Goal: Check status: Check status

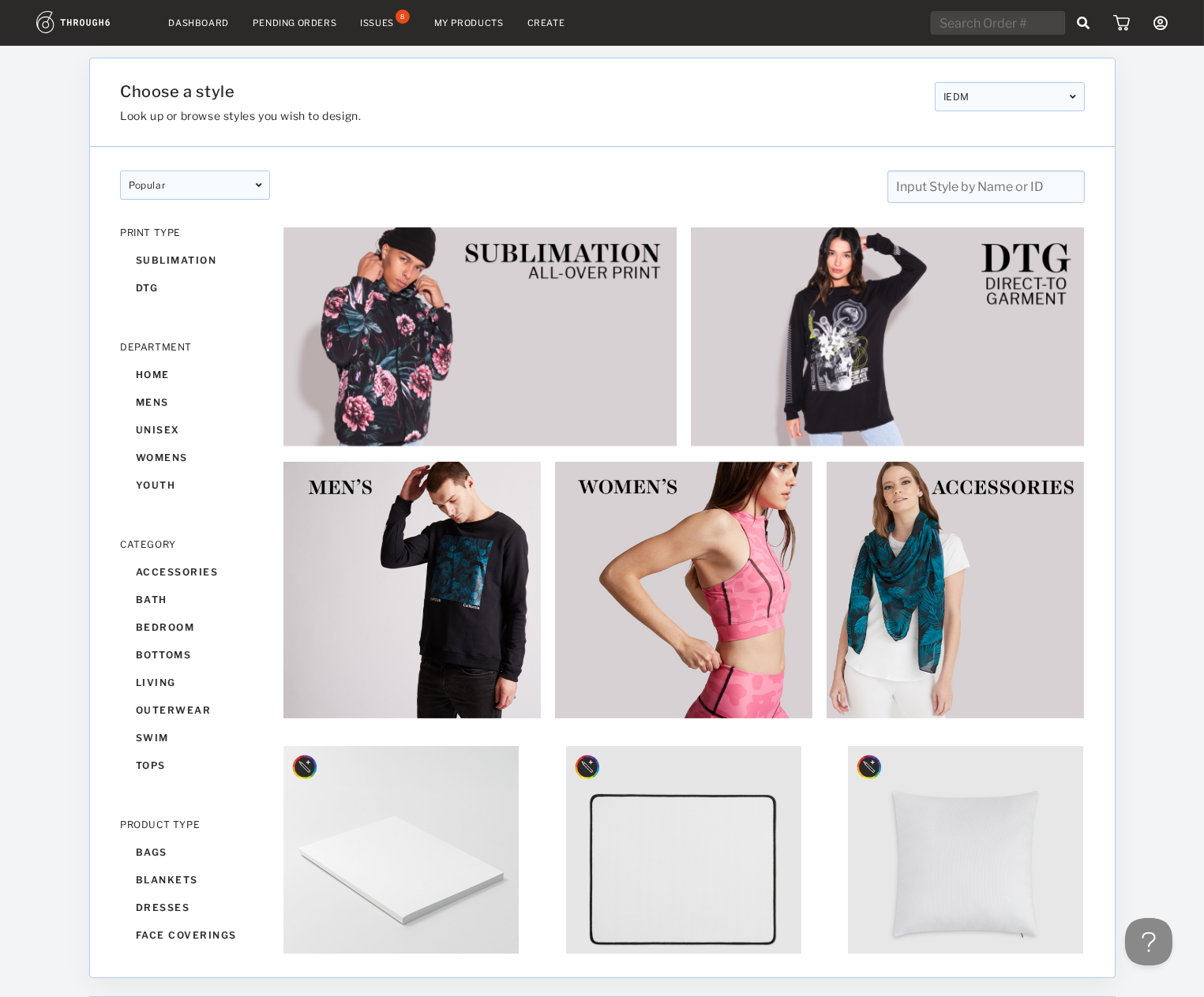
click at [1010, 31] on input "text" at bounding box center [998, 23] width 135 height 24
paste input "318573"
type input "318573"
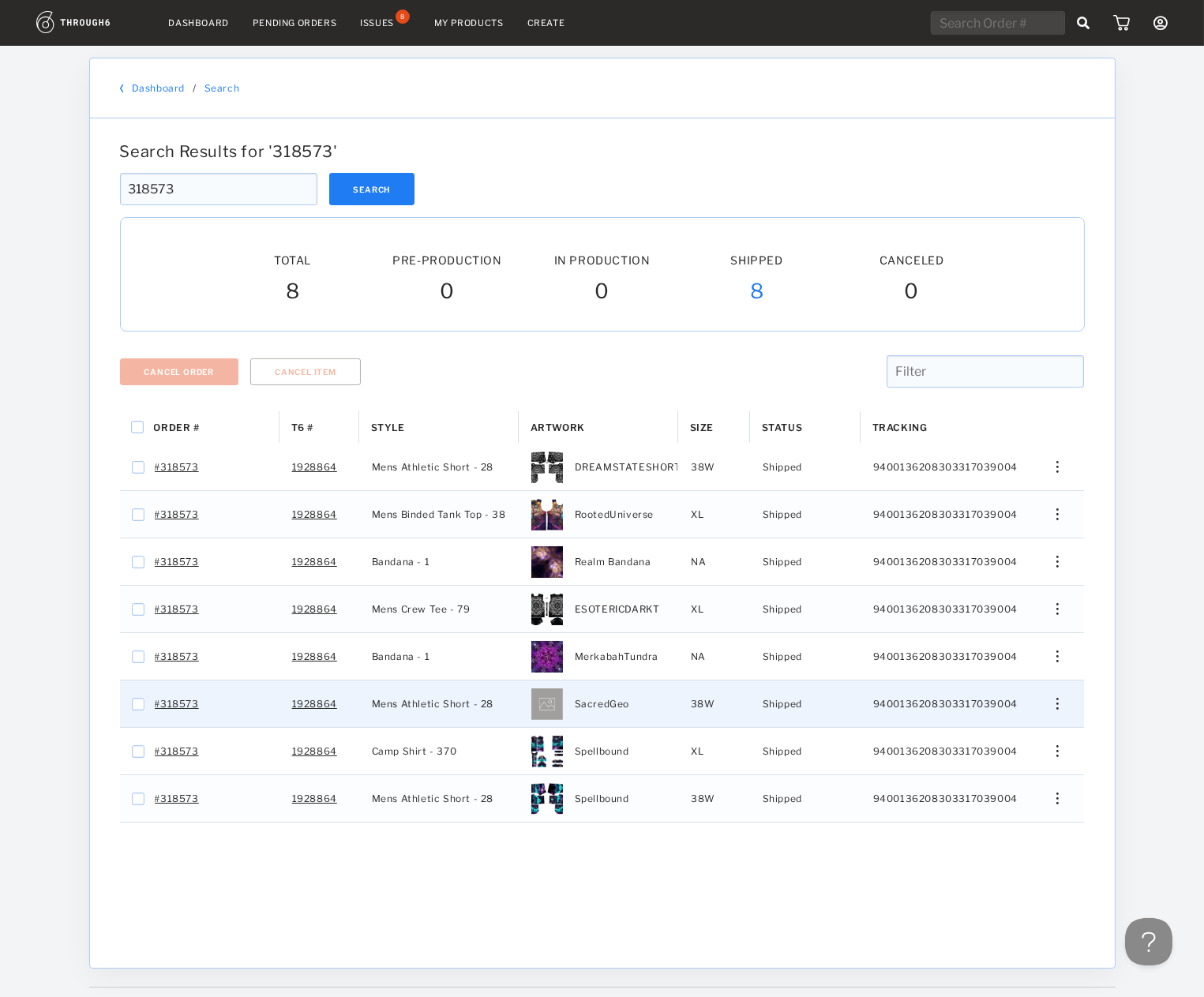
click at [1055, 705] on div "Edit Size Edit Shipping View History View Product" at bounding box center [1051, 704] width 38 height 12
click at [1005, 788] on span "View History" at bounding box center [985, 788] width 62 height 20
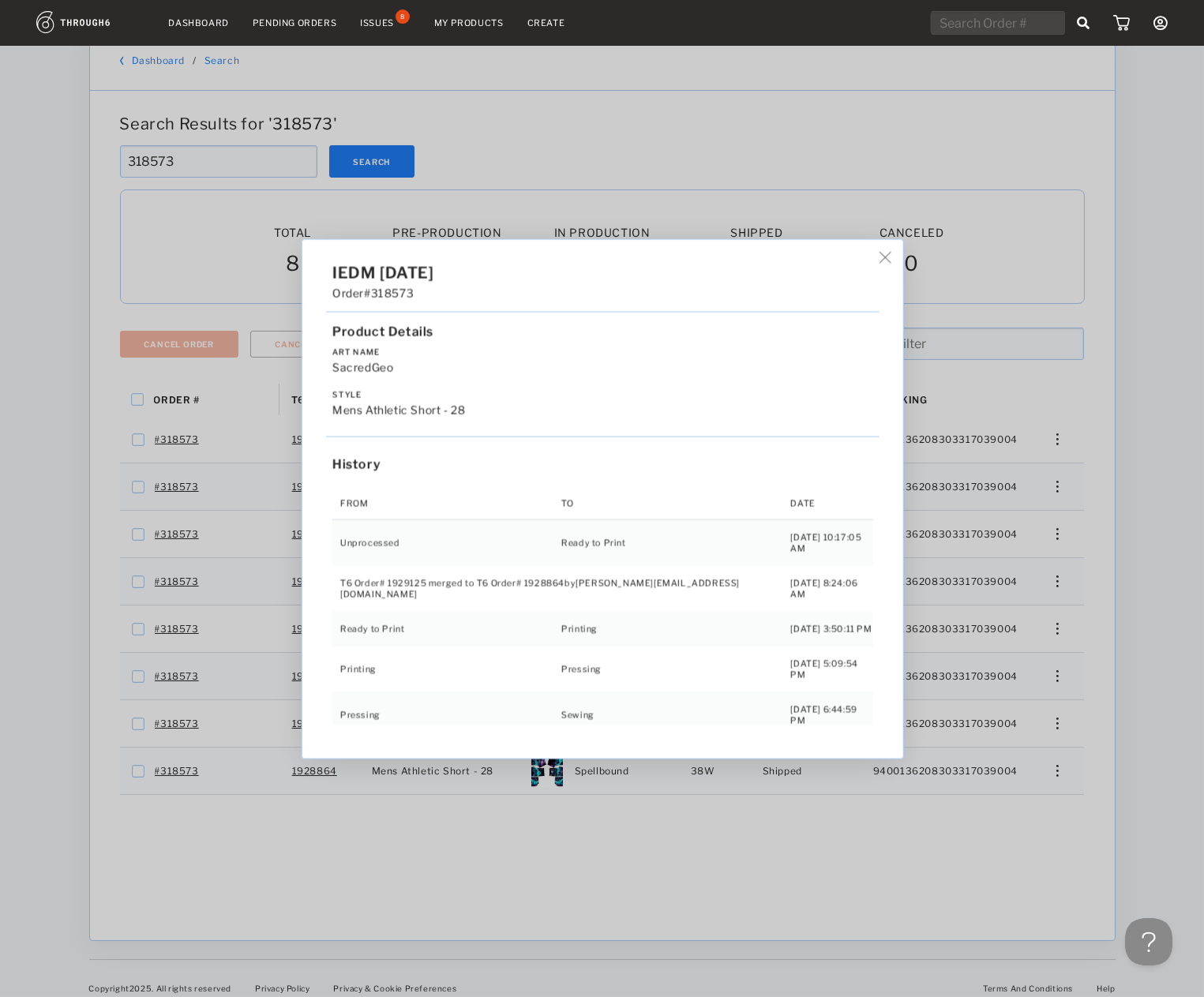
scroll to position [45, 0]
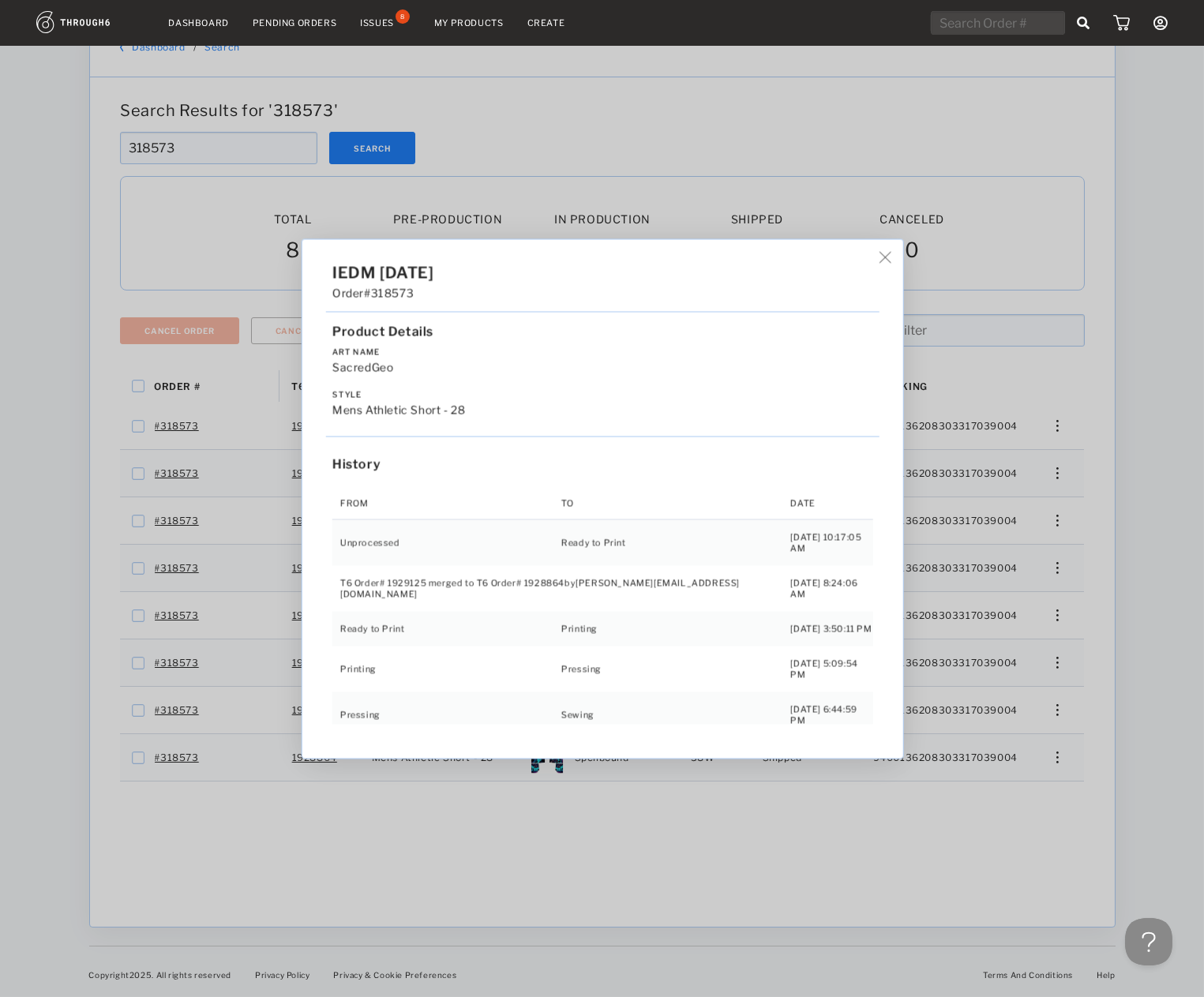
drag, startPoint x: 985, startPoint y: 719, endPoint x: 1055, endPoint y: 745, distance: 74.7
click at [1003, 726] on div "IEDM 05/02/25 Order #318573 Product Details Art Name SacredGeo Style Mens Athle…" at bounding box center [602, 498] width 1204 height 997
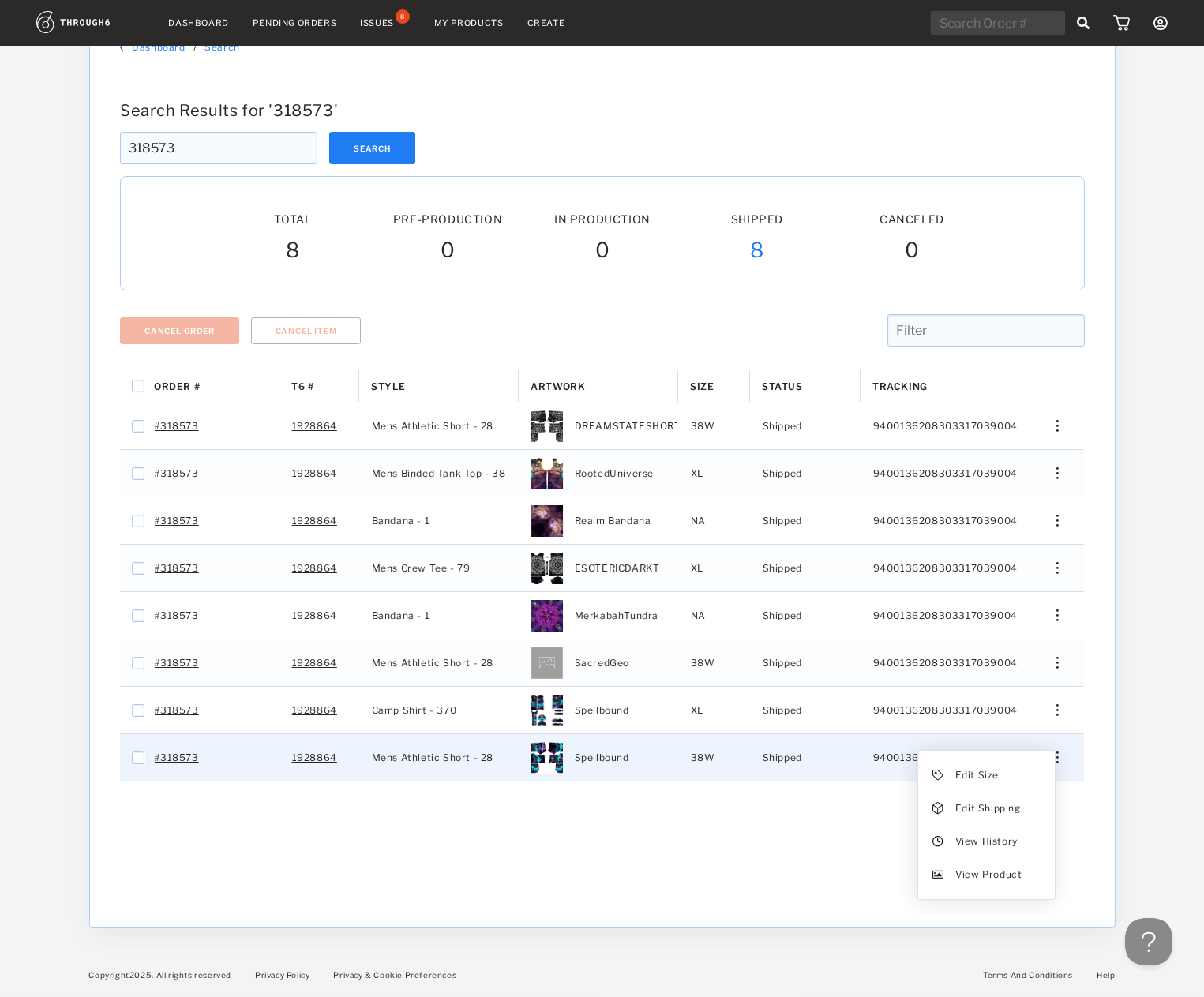
click at [1063, 752] on div "Press SPACE to select this row." at bounding box center [1051, 757] width 38 height 12
click at [958, 843] on span "View History" at bounding box center [985, 841] width 62 height 20
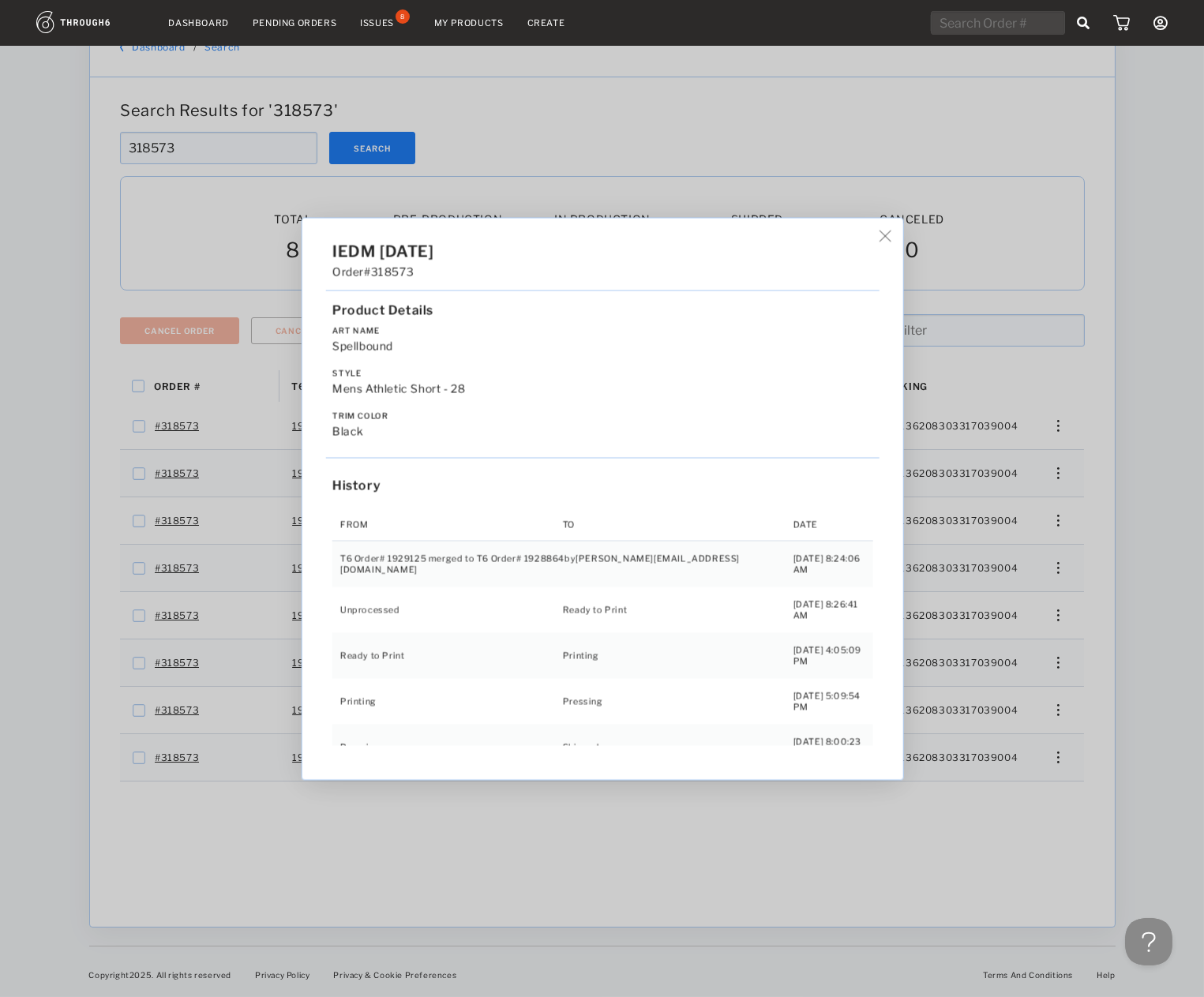
click at [1036, 698] on div "IEDM 05/02/25 Order #318573 Product Details Art Name Spellbound Style Mens Athl…" at bounding box center [602, 498] width 1204 height 997
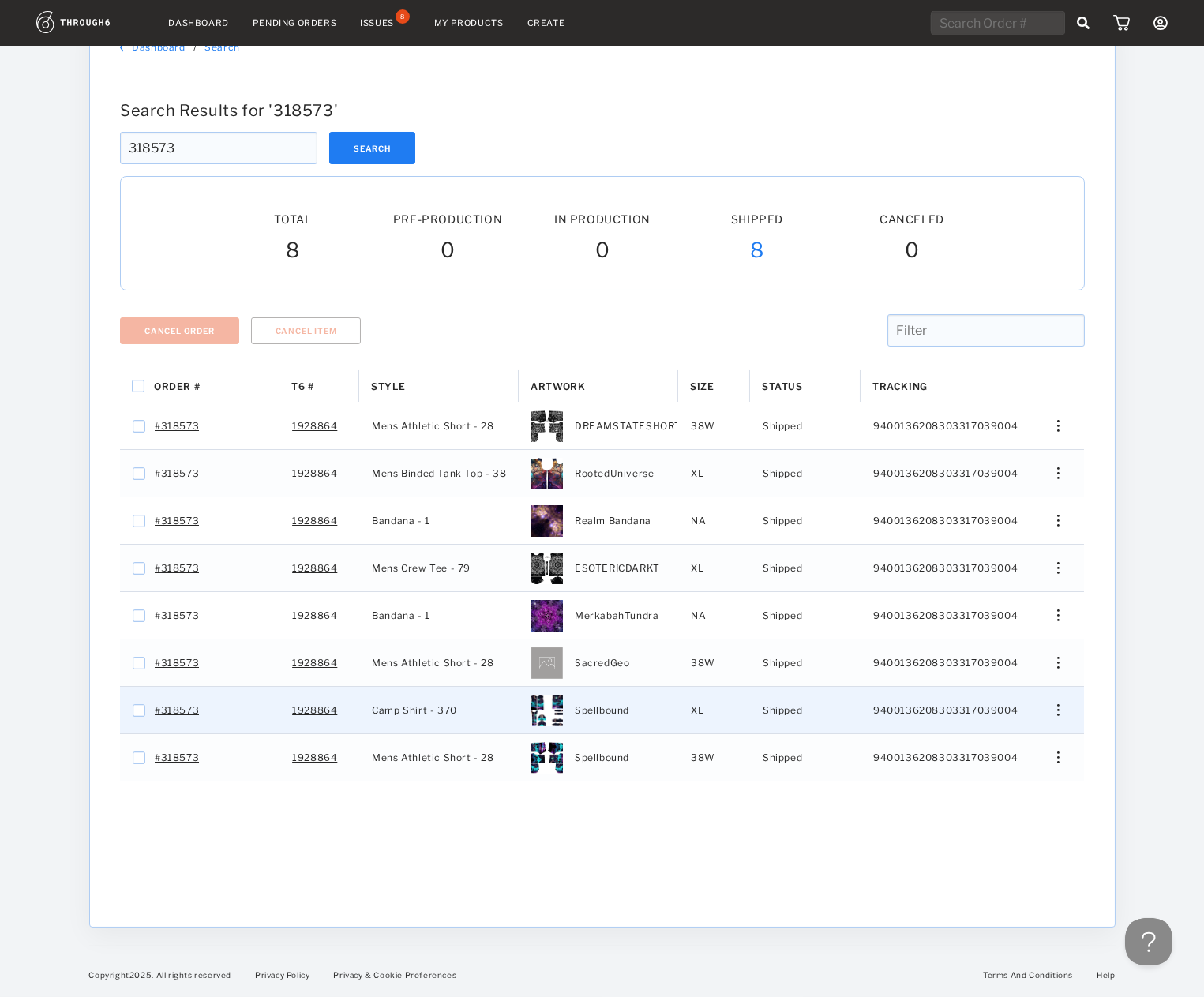
click at [1053, 703] on div "Edit Size Edit Shipping View History View Product" at bounding box center [1052, 710] width 64 height 46
click at [1060, 713] on div "Press SPACE to select this row." at bounding box center [1051, 710] width 38 height 12
drag, startPoint x: 991, startPoint y: 770, endPoint x: 977, endPoint y: 794, distance: 27.8
click at [977, 801] on div "Edit Size Edit Shipping View History View Product" at bounding box center [985, 778] width 136 height 149
click at [979, 789] on span "View History" at bounding box center [985, 794] width 62 height 20
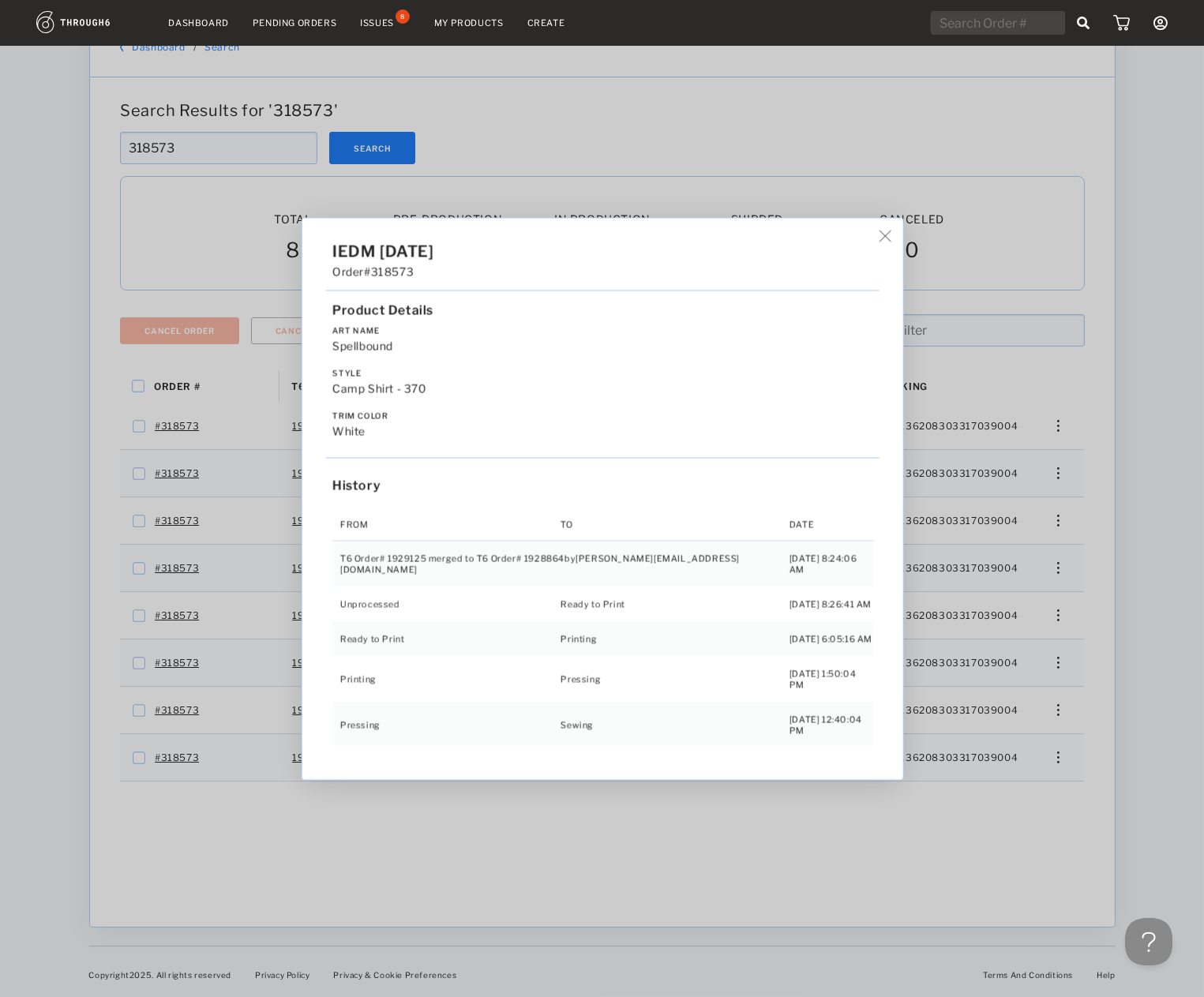
click at [993, 575] on div "IEDM 05/02/25 Order #318573 Product Details Art Name Spellbound Style Camp Shir…" at bounding box center [602, 498] width 1204 height 997
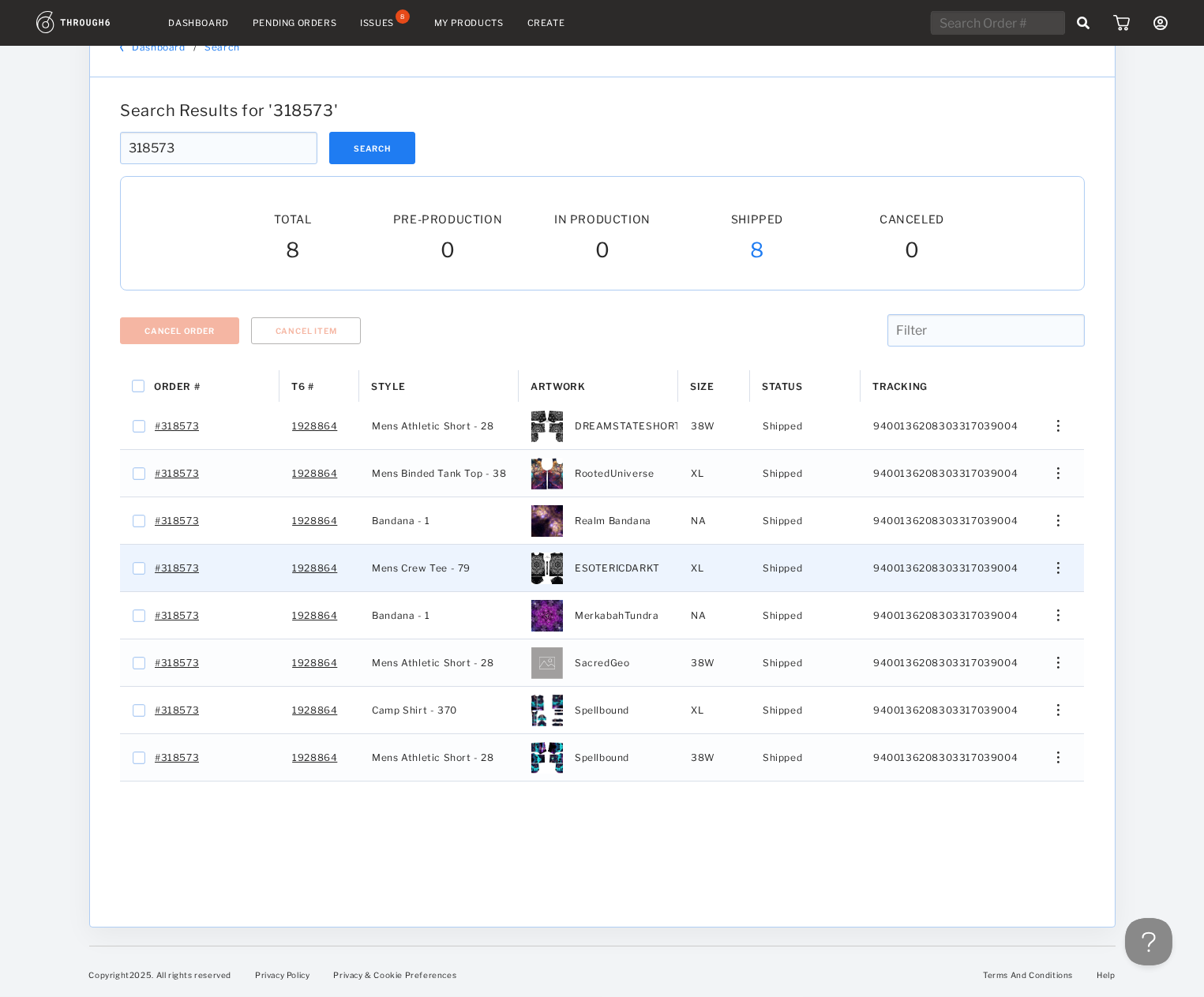
click at [1027, 558] on div "Edit Size Edit Shipping View History View Product" at bounding box center [1052, 568] width 64 height 46
click at [1052, 574] on div "Edit Size Edit Shipping View History View Product" at bounding box center [1052, 568] width 64 height 46
click at [1053, 564] on div "Edit Size Edit Shipping View History View Product" at bounding box center [1051, 567] width 38 height 12
click at [982, 641] on span "View History" at bounding box center [985, 652] width 62 height 20
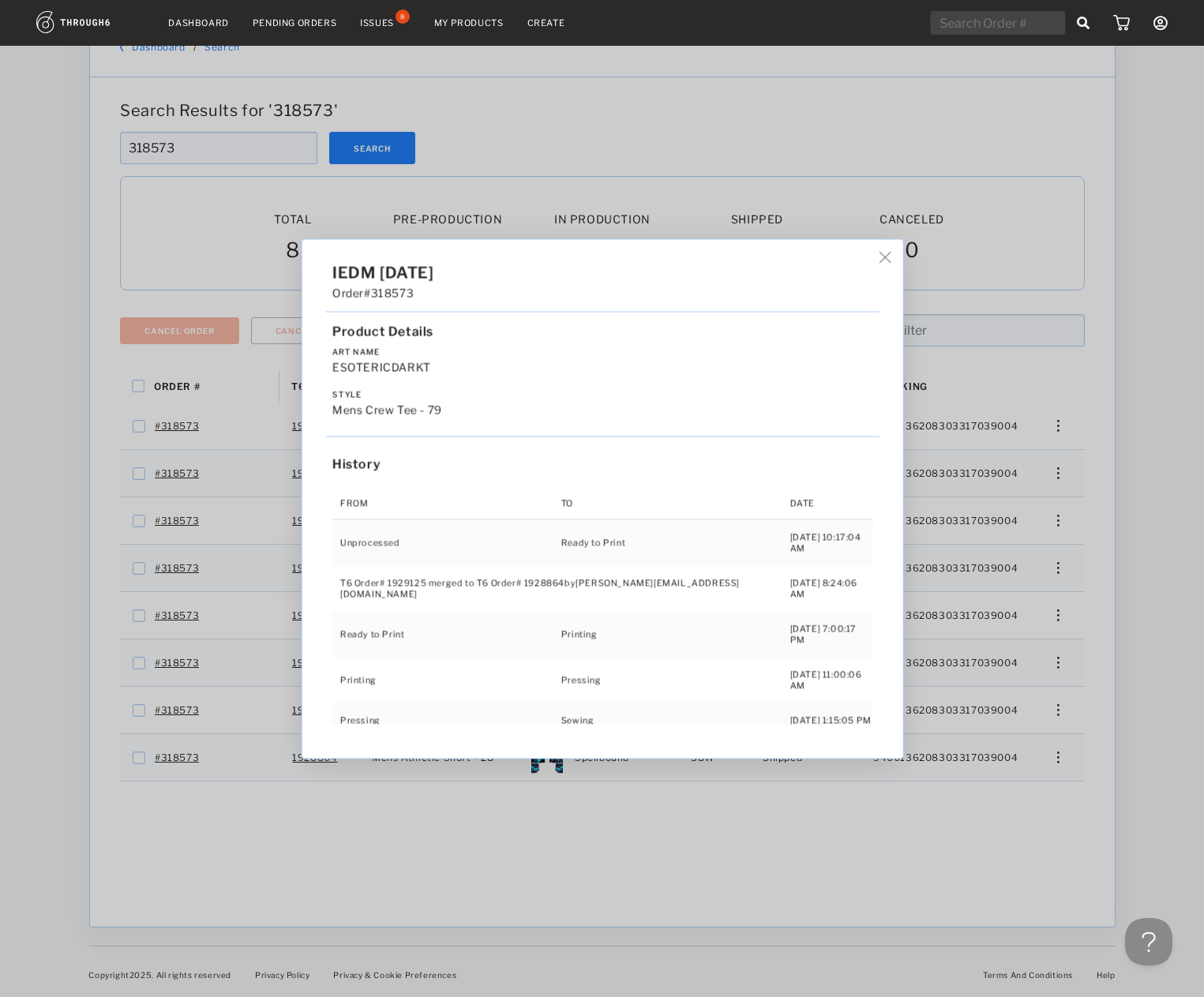
drag, startPoint x: 1063, startPoint y: 514, endPoint x: 1063, endPoint y: 496, distance: 18.0
click at [1063, 511] on div "IEDM 05/02/25 Order #318573 Product Details Art Name ESOTERICDARKT Style Mens C…" at bounding box center [602, 498] width 1204 height 997
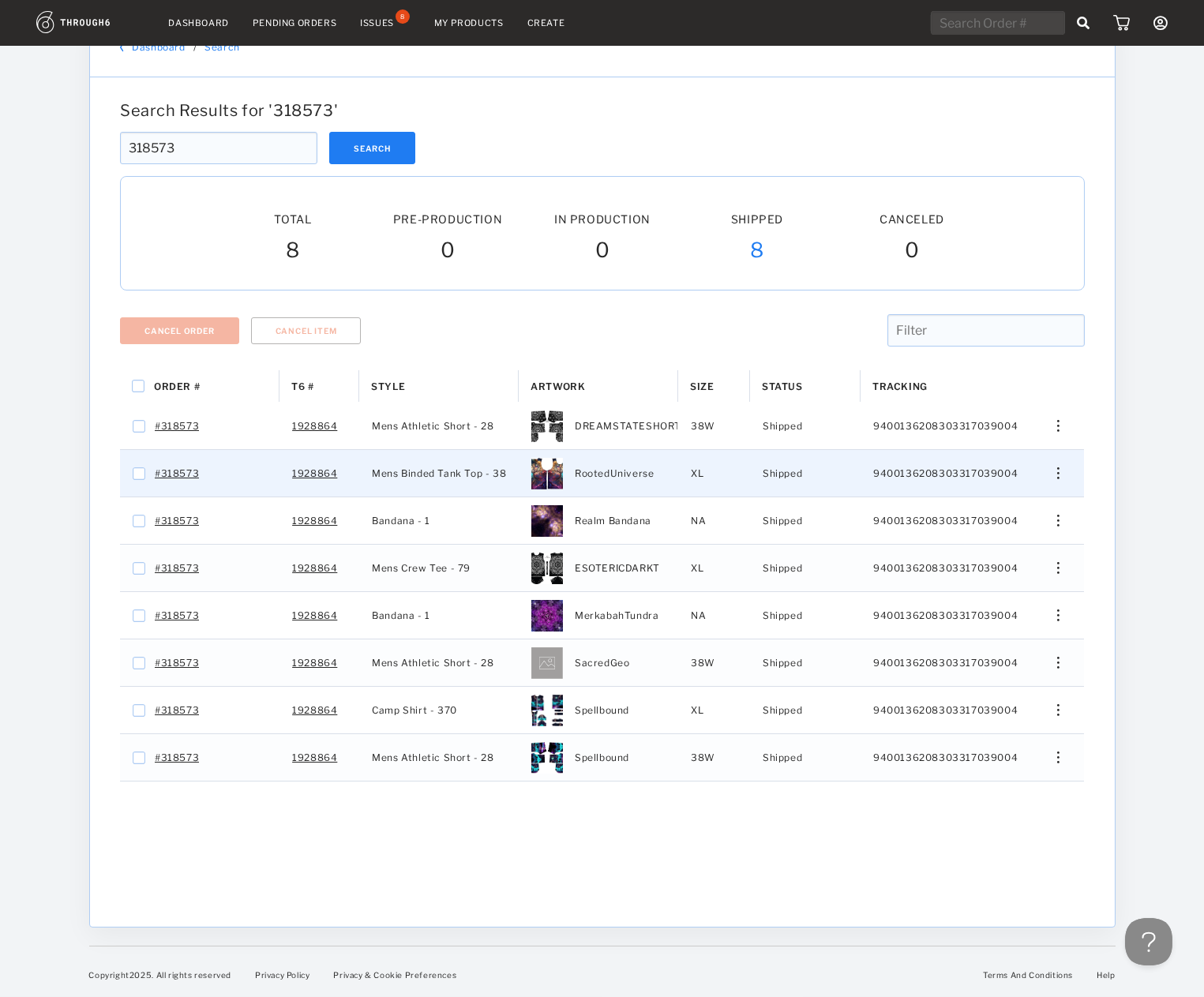
click at [1058, 461] on div "Edit Size Edit Shipping View History View Product" at bounding box center [1052, 473] width 64 height 46
click at [1058, 467] on img "Press SPACE to select this row." at bounding box center [1057, 473] width 3 height 12
click at [965, 550] on span "View History" at bounding box center [985, 557] width 62 height 20
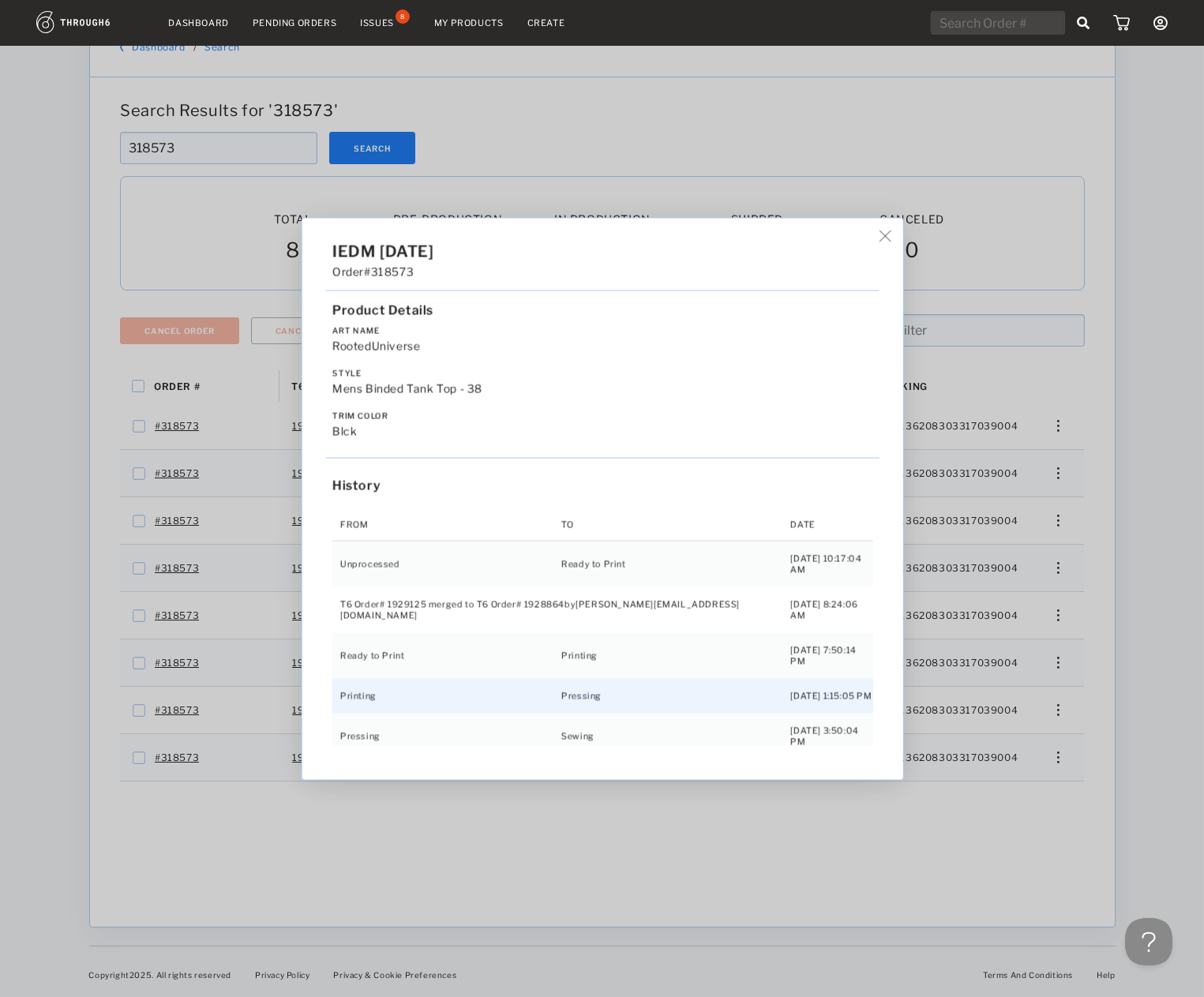
scroll to position [66, 0]
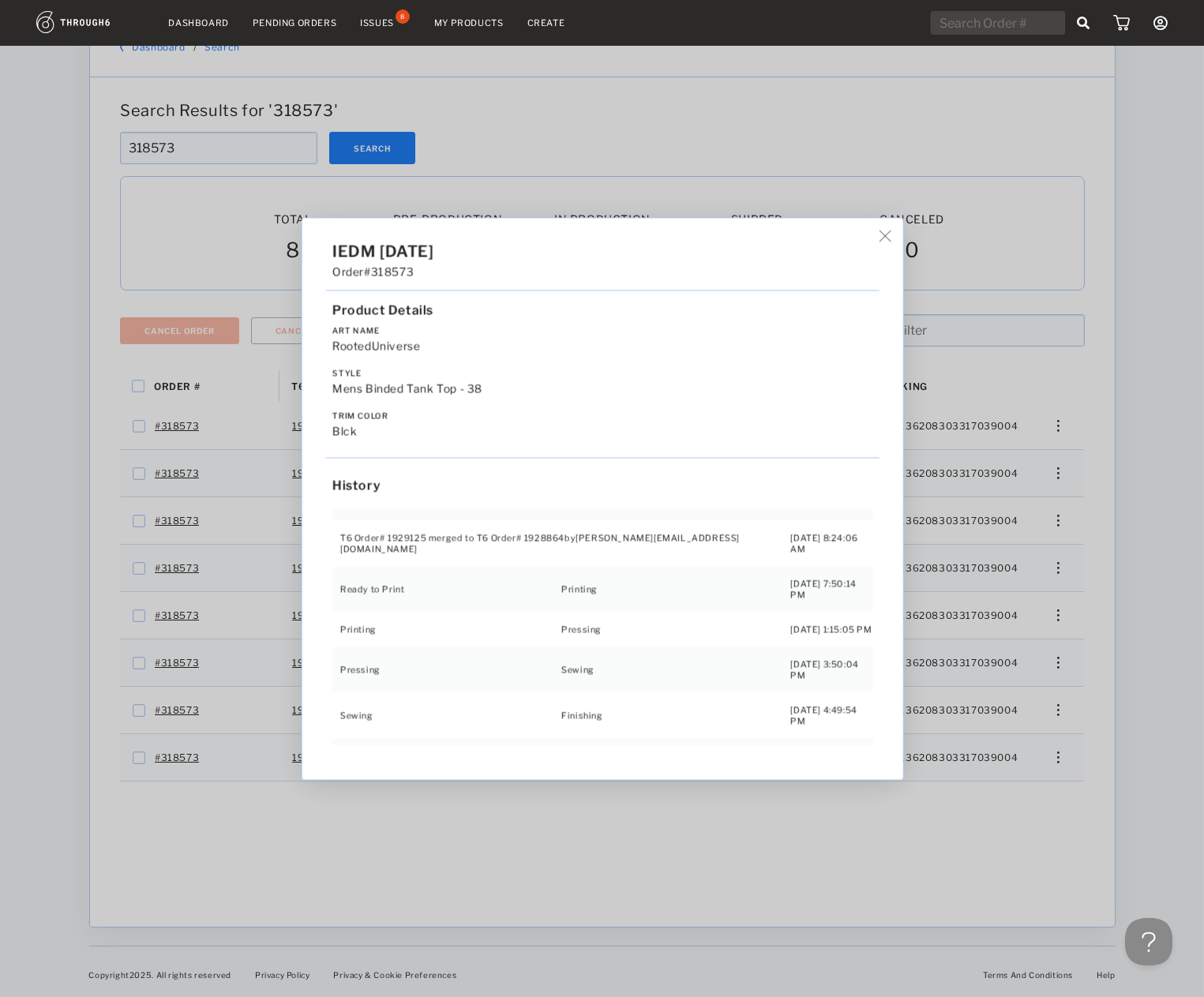
drag, startPoint x: 971, startPoint y: 815, endPoint x: 982, endPoint y: 794, distance: 23.7
click at [971, 818] on div "IEDM 05/02/25 Order #318573 Product Details Art Name RootedUniverse Style Mens …" at bounding box center [602, 498] width 1204 height 997
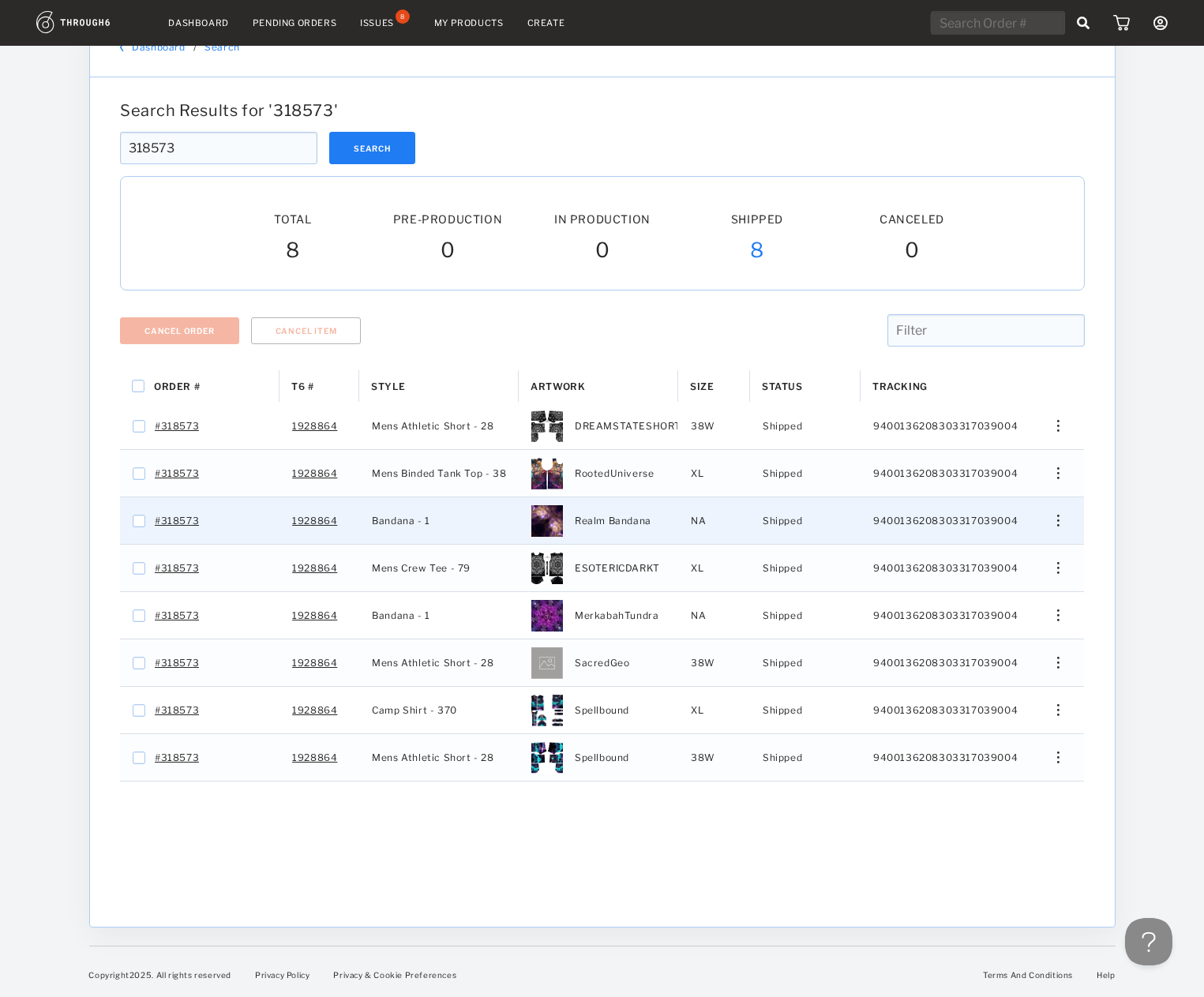
click at [1053, 520] on div "Edit Size Edit Shipping View History View Product" at bounding box center [1051, 520] width 38 height 12
click at [984, 610] on span "View History" at bounding box center [985, 604] width 62 height 20
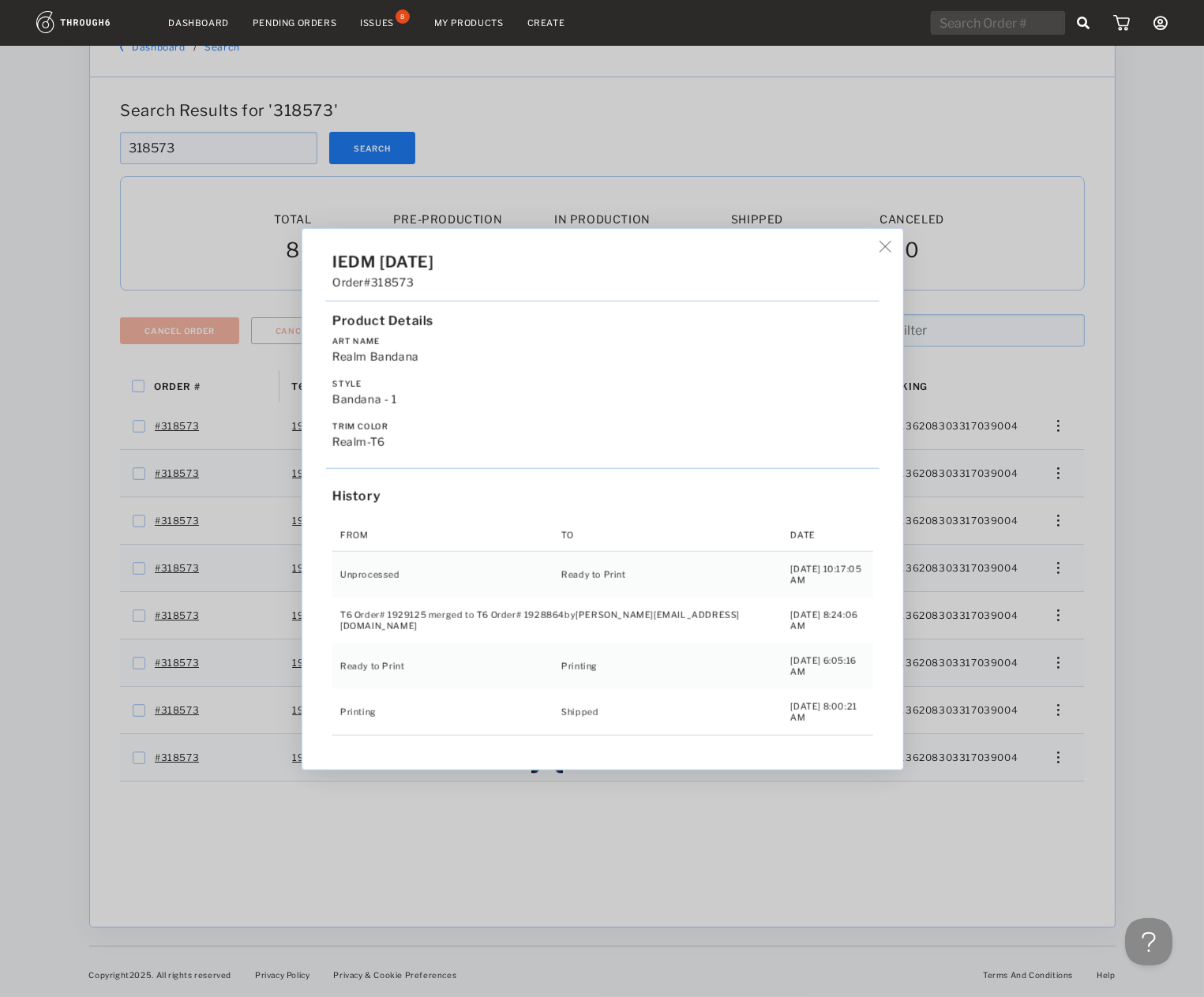
click at [1061, 422] on div "IEDM 05/02/25 Order #318573 Product Details Art Name Realm Bandana Style Bandan…" at bounding box center [602, 498] width 1204 height 997
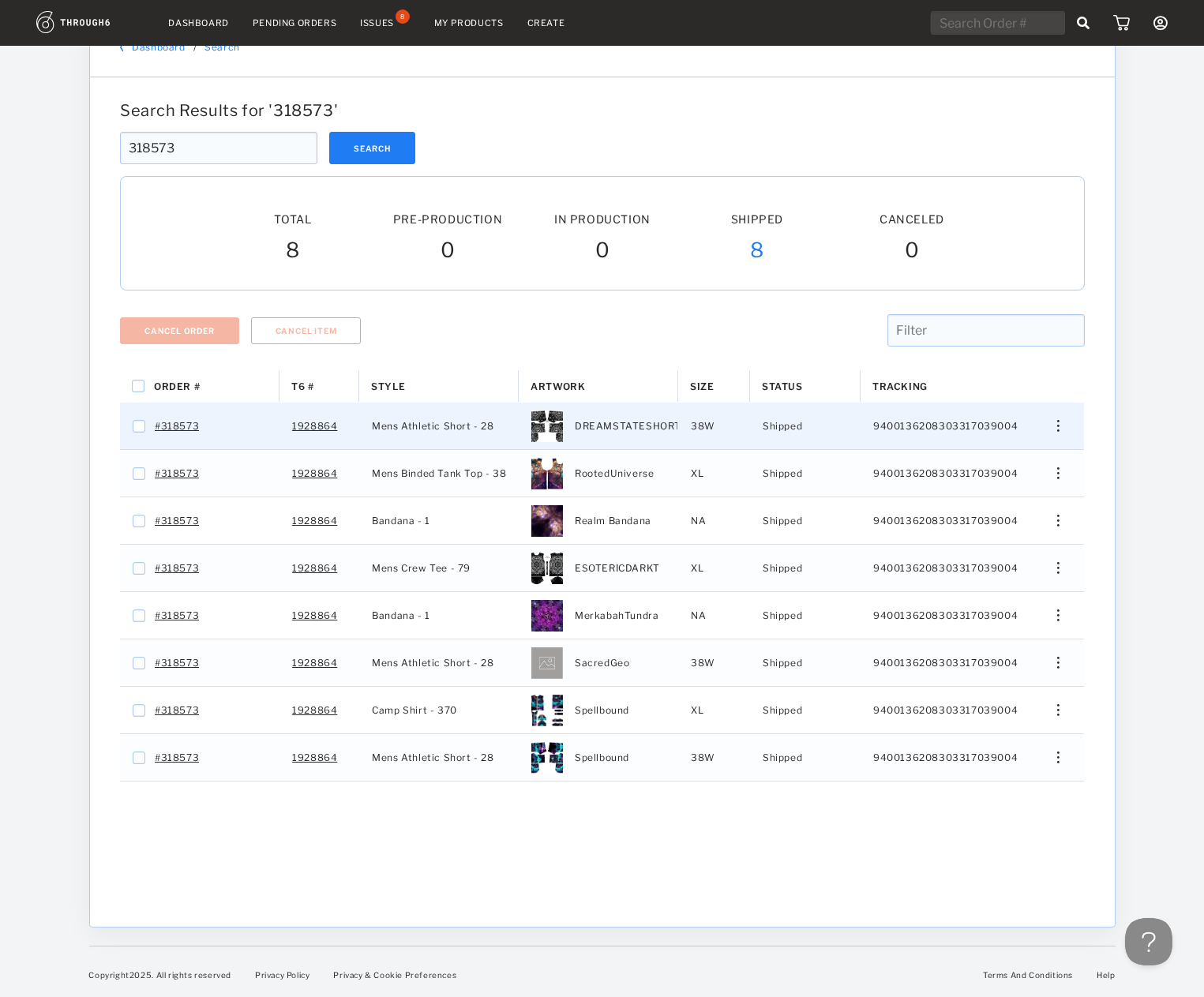
click at [1058, 422] on img "Press SPACE to select this row." at bounding box center [1057, 425] width 3 height 12
click at [952, 502] on div "View History" at bounding box center [986, 510] width 121 height 33
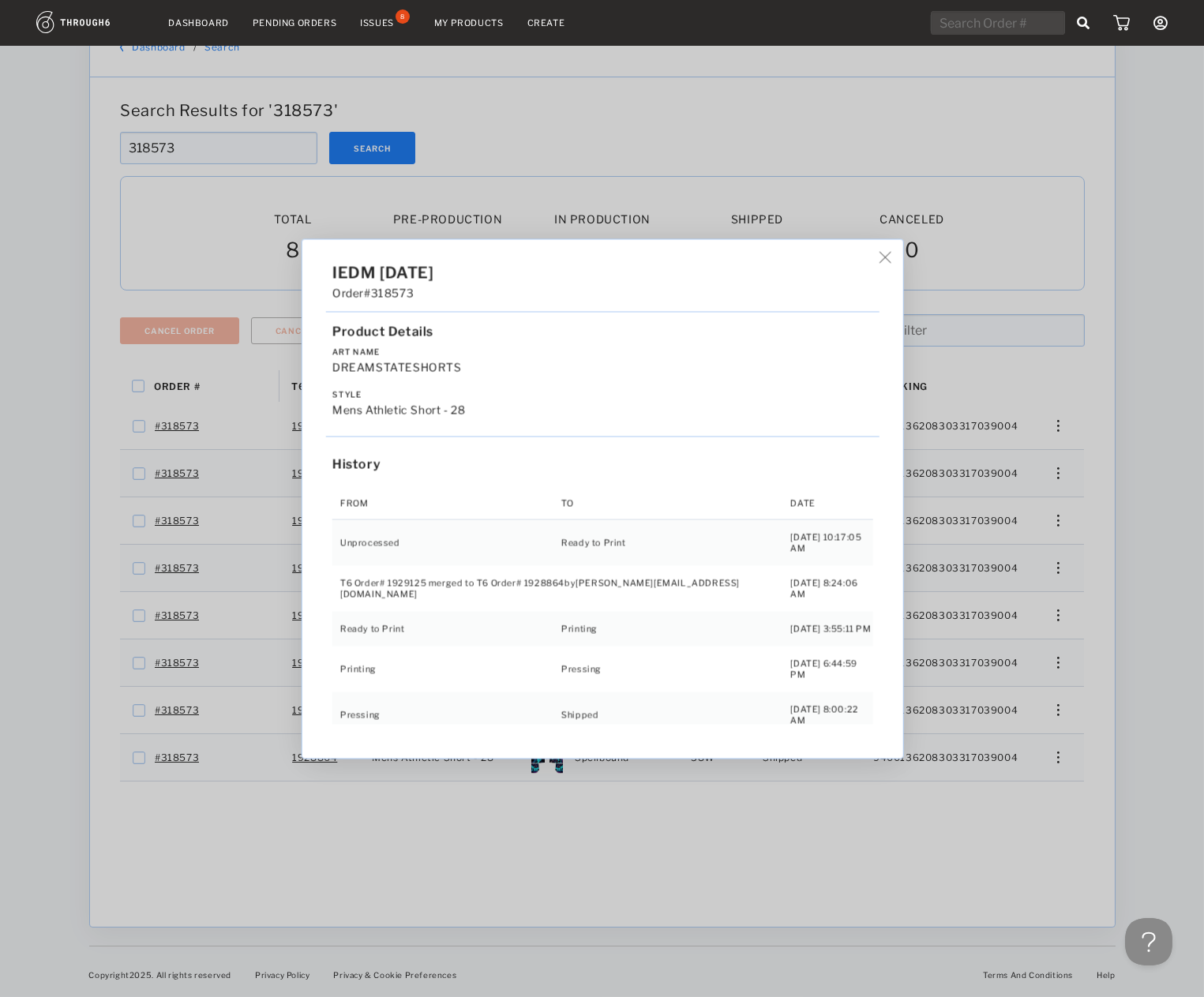
click at [667, 97] on div "IEDM 05/02/25 Order #318573 Product Details Art Name DREAMSTATESHORTS Style Men…" at bounding box center [602, 498] width 1204 height 997
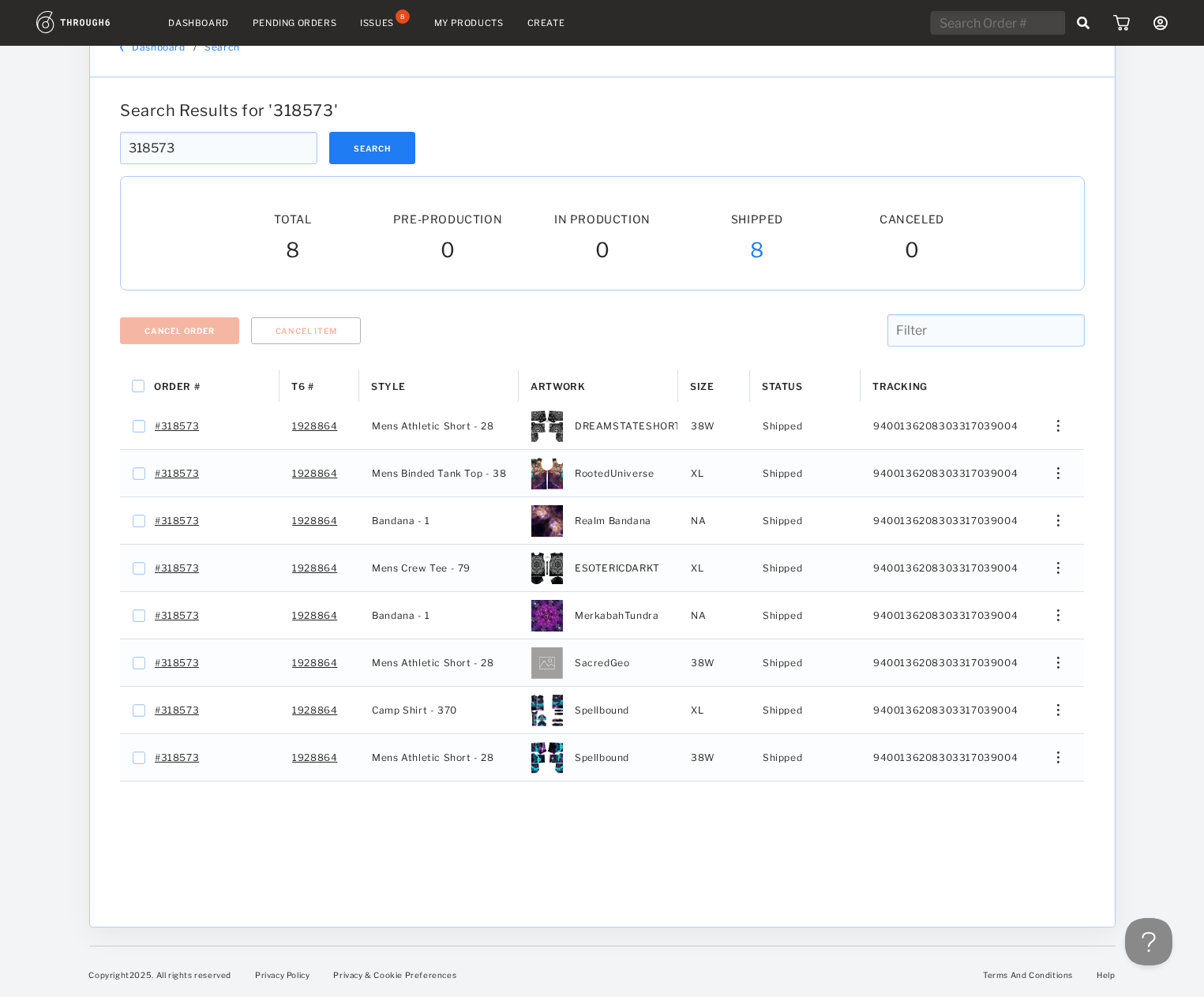
click at [561, 121] on div at bounding box center [602, 125] width 964 height 12
drag, startPoint x: 256, startPoint y: 146, endPoint x: -198, endPoint y: 180, distance: 455.3
click at [120, 164] on input "318573" at bounding box center [218, 148] width 198 height 32
paste input "20197"
type input "320197"
